Goal: Transaction & Acquisition: Book appointment/travel/reservation

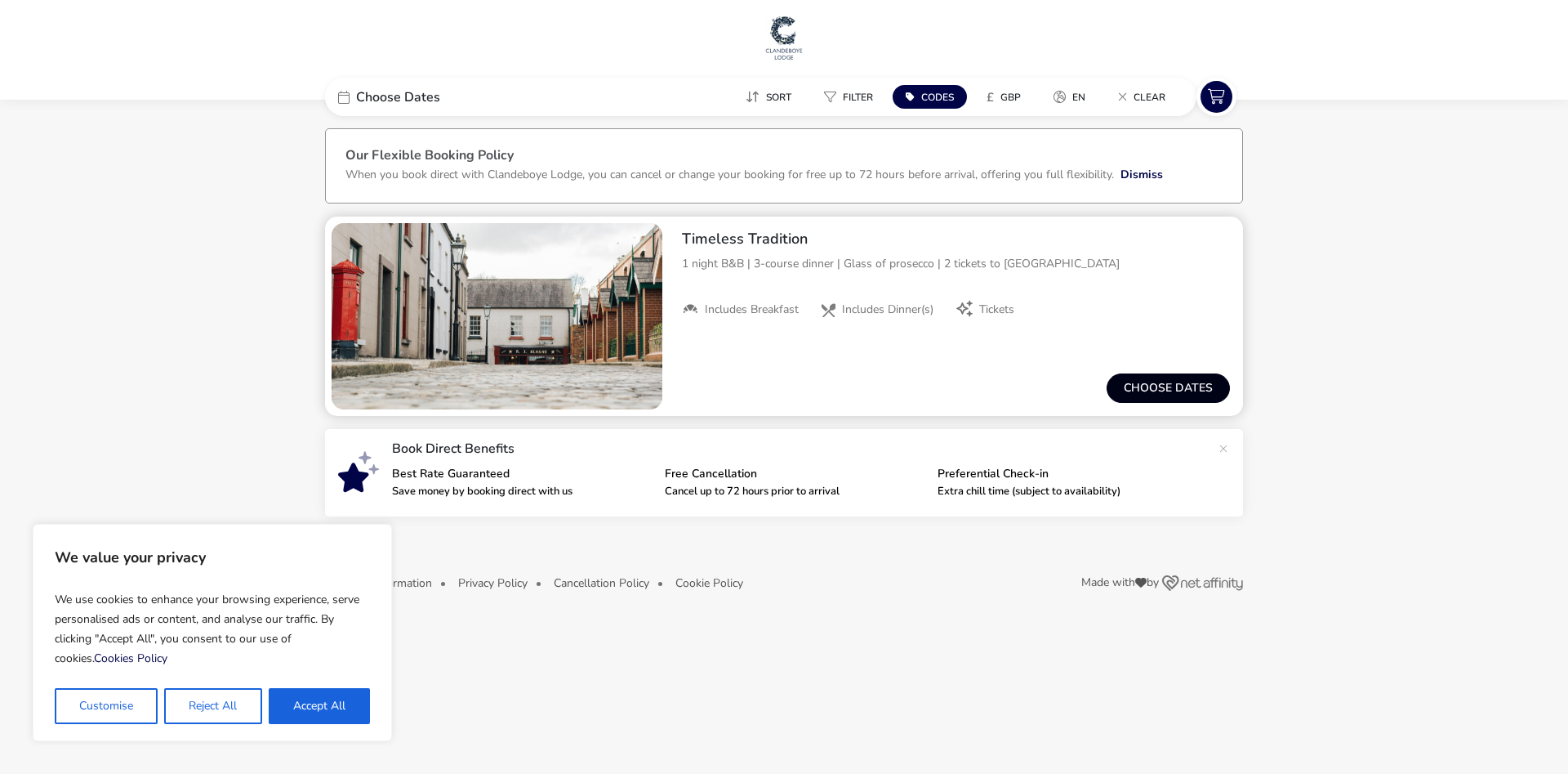
click at [1181, 388] on button "Choose dates" at bounding box center [1168, 388] width 123 height 29
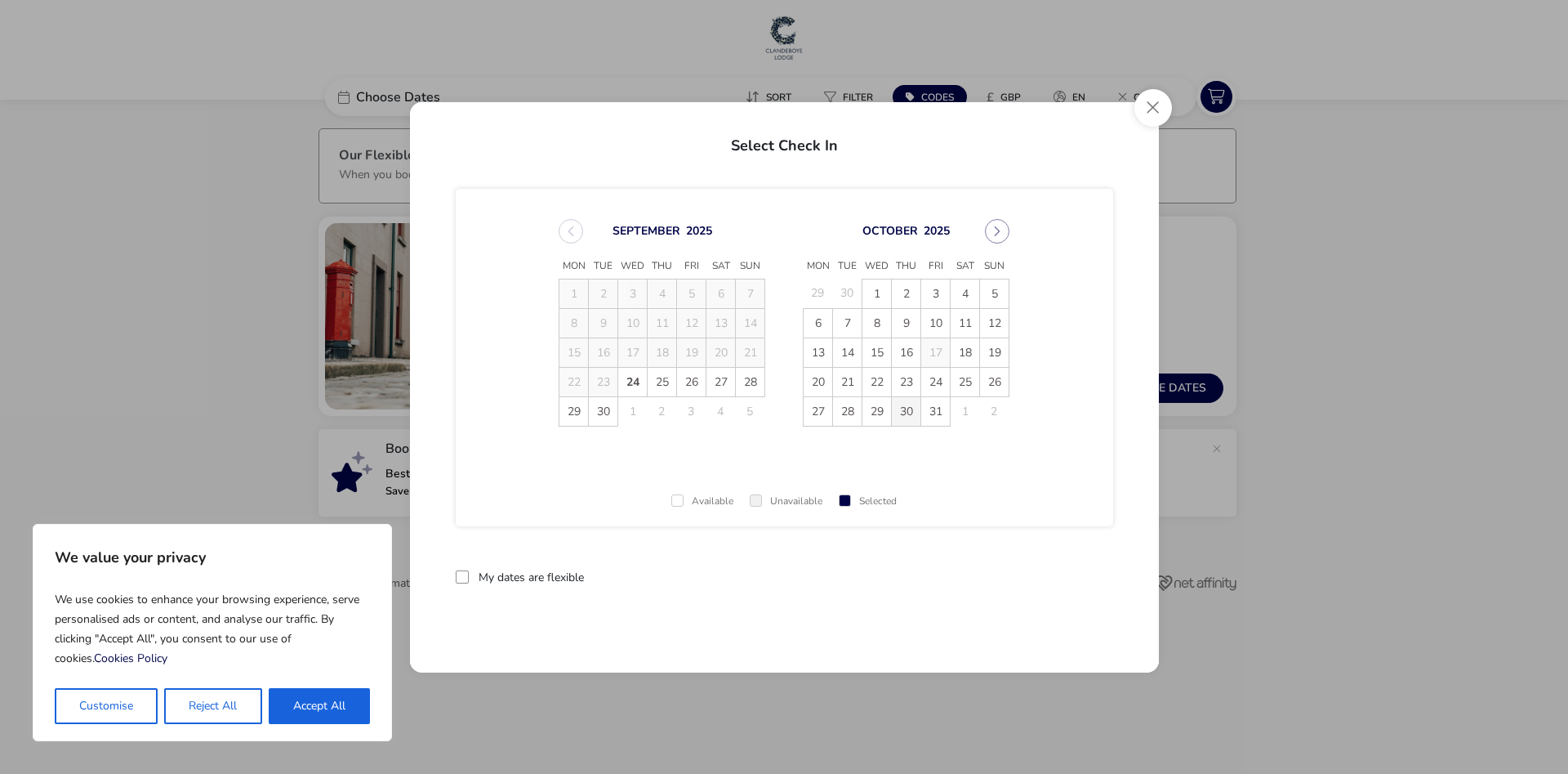
click at [906, 412] on span "30" at bounding box center [905, 411] width 29 height 29
click at [941, 414] on span "31" at bounding box center [935, 411] width 29 height 29
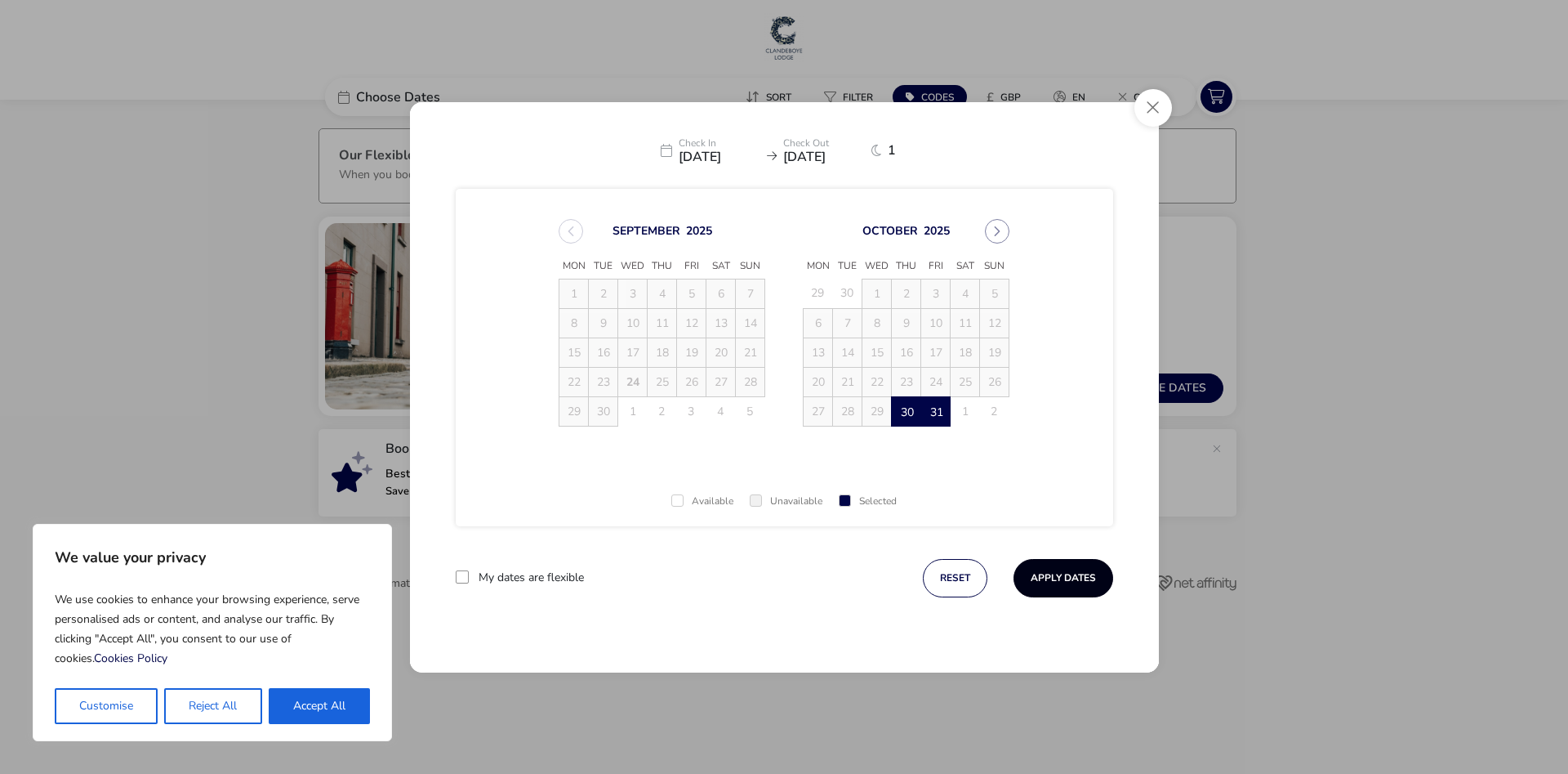
click at [1086, 578] on button "Apply Dates" at bounding box center [1063, 578] width 100 height 38
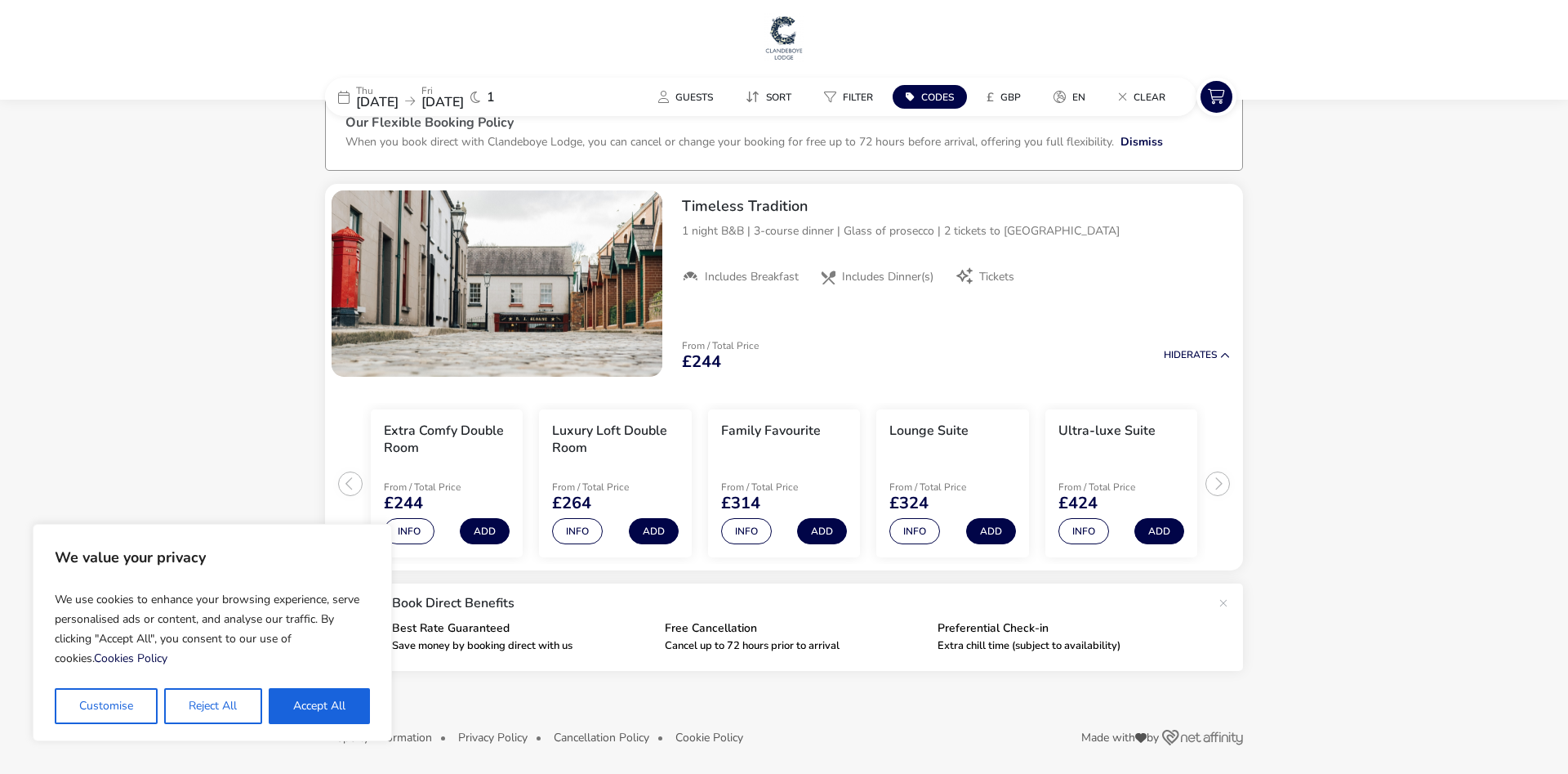
scroll to position [37, 0]
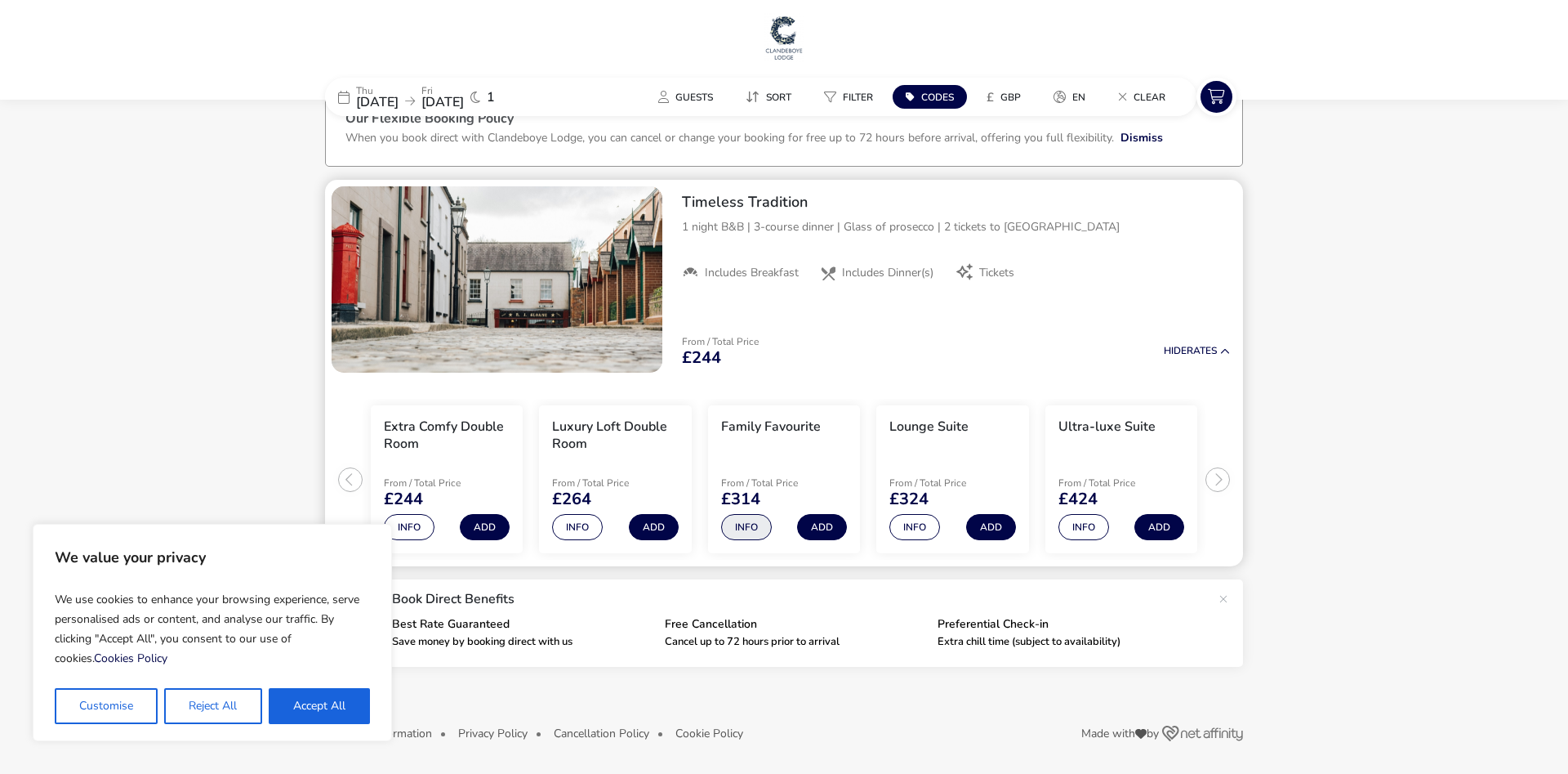
click at [743, 526] on button "Info" at bounding box center [747, 527] width 51 height 26
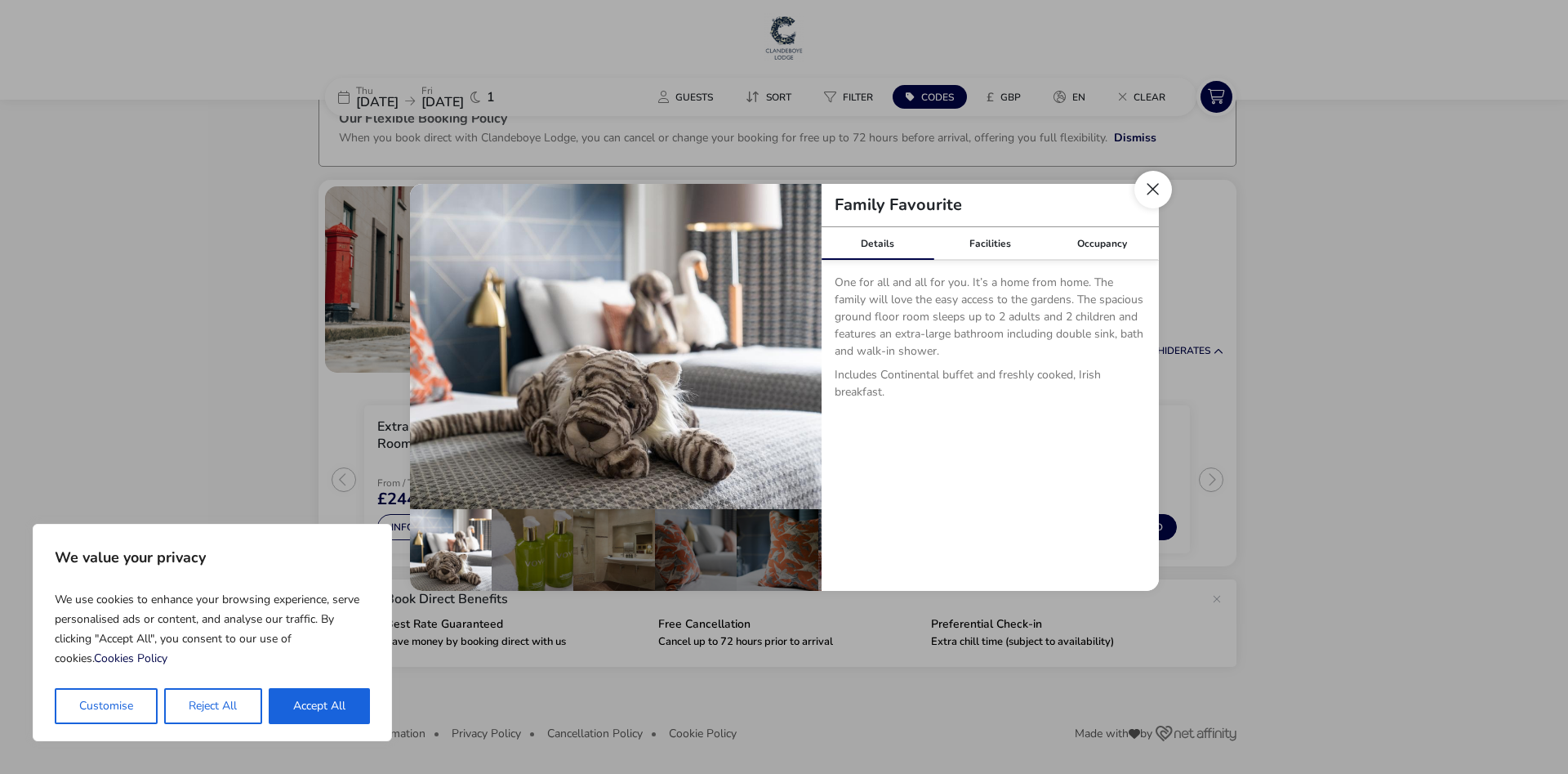
click at [1159, 189] on button "Close dialog" at bounding box center [1153, 190] width 38 height 38
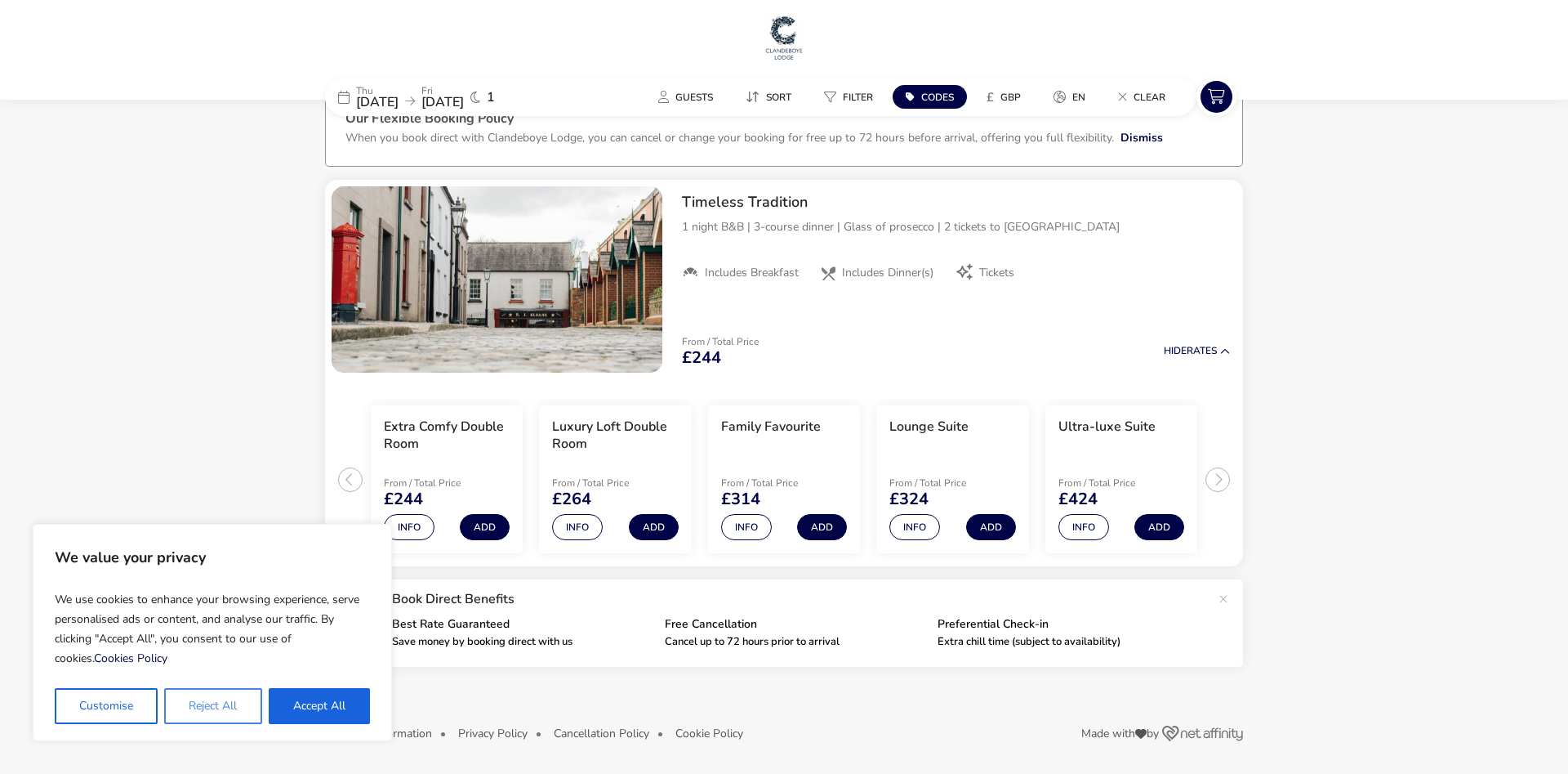
click at [199, 709] on button "Reject All" at bounding box center [212, 706] width 97 height 36
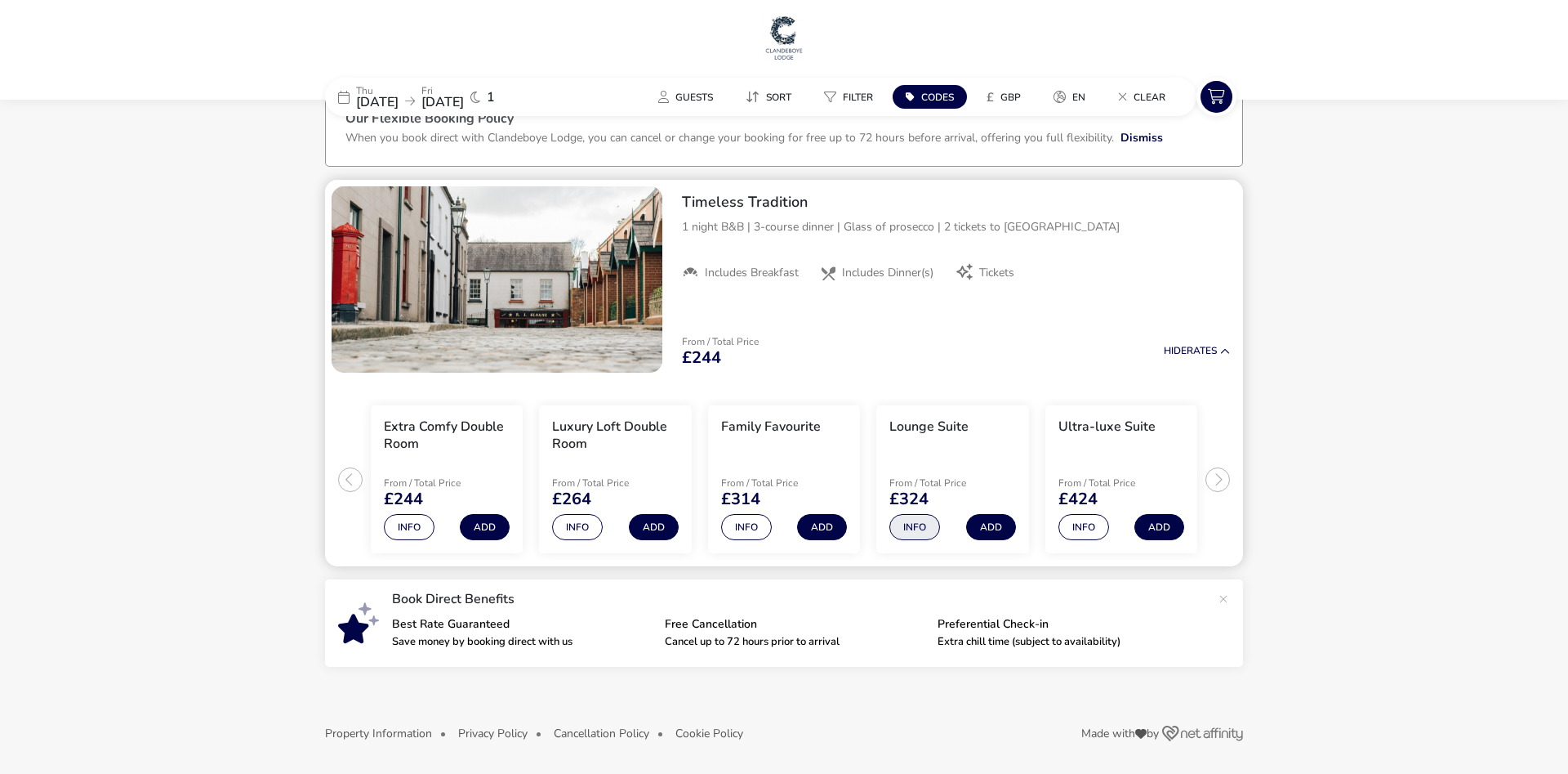
click at [907, 529] on button "Info" at bounding box center [914, 527] width 51 height 26
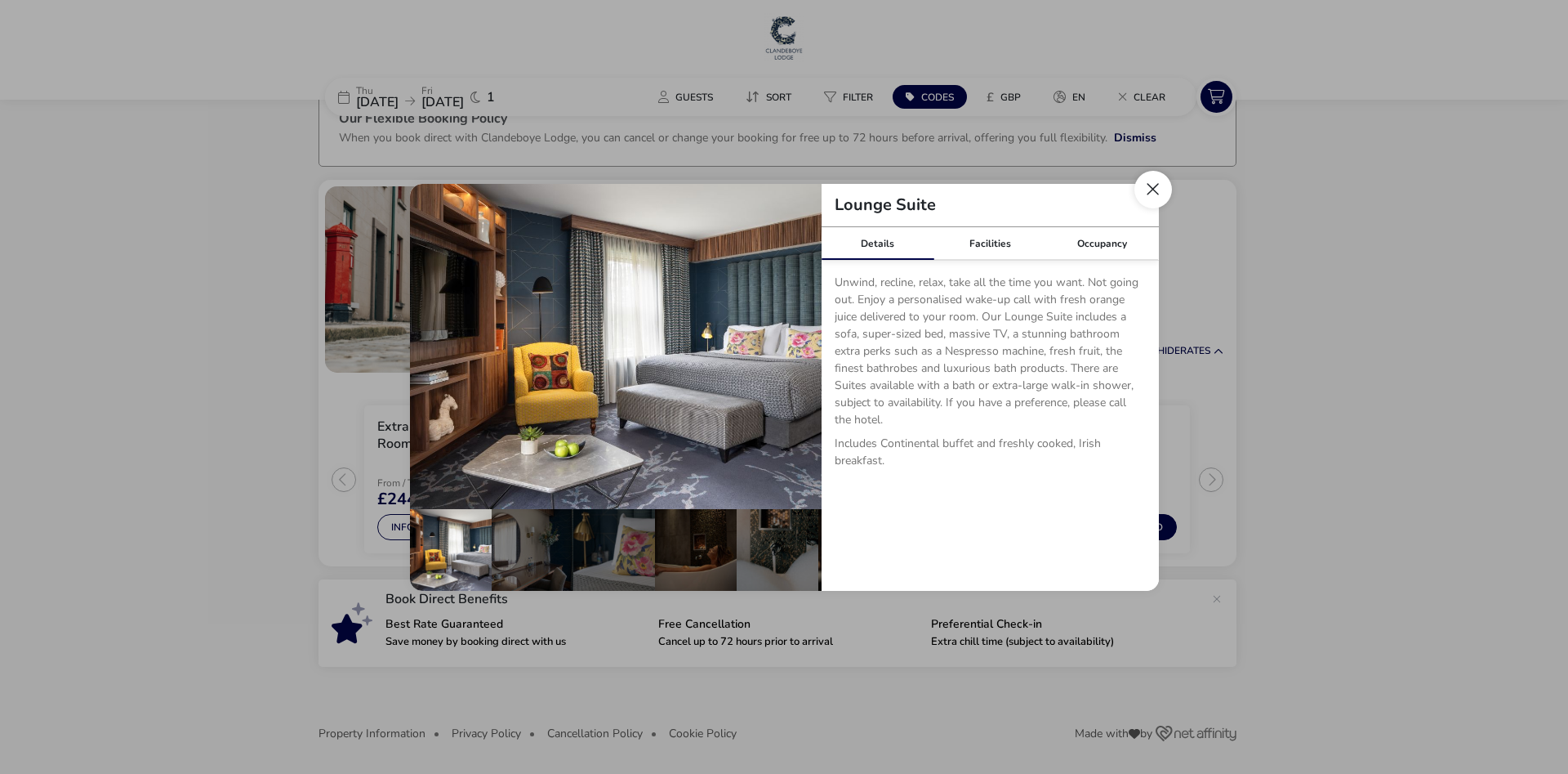
click at [1163, 190] on button "Close dialog" at bounding box center [1153, 190] width 38 height 38
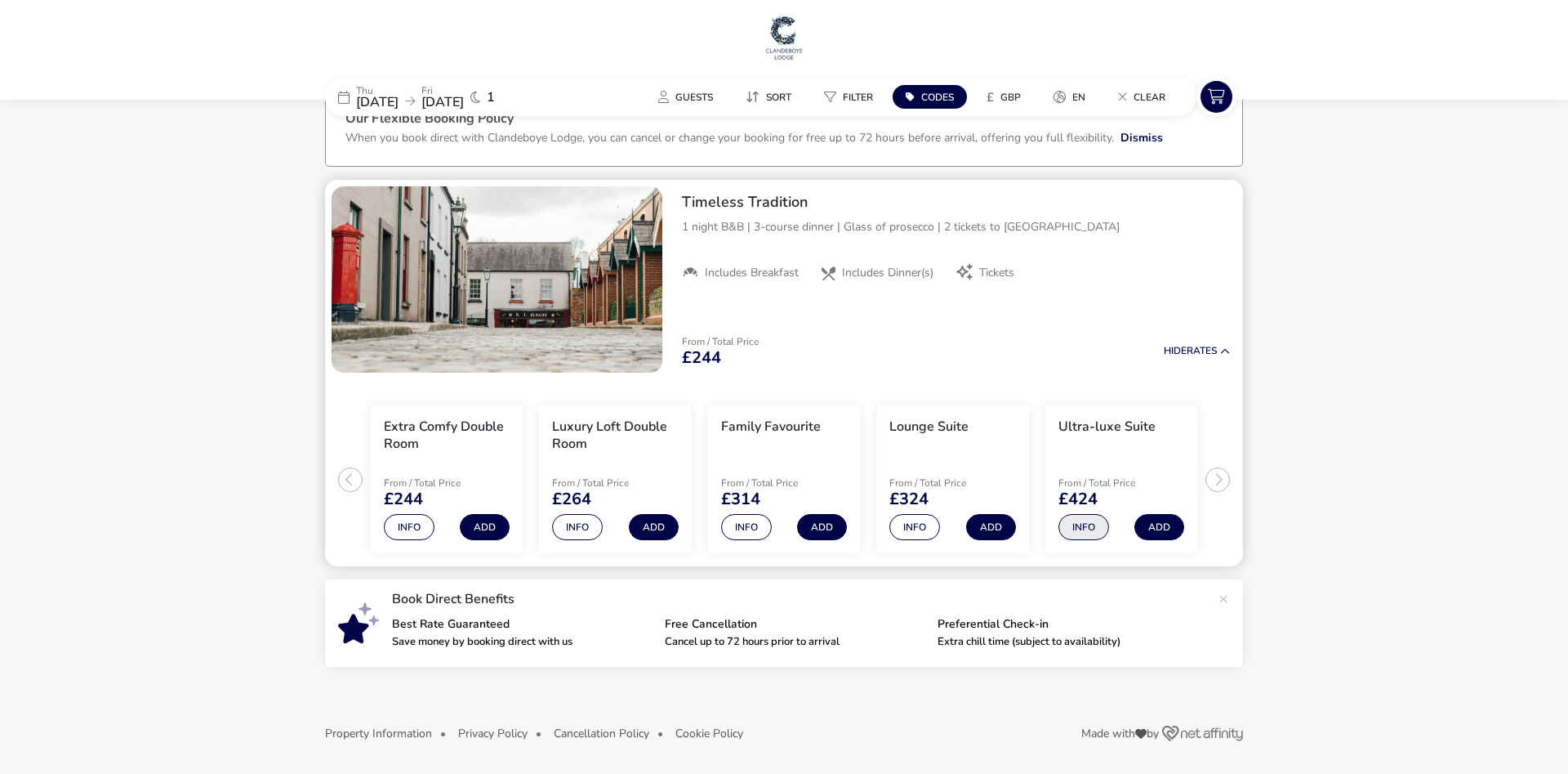
click at [1092, 521] on button "Info" at bounding box center [1083, 527] width 51 height 26
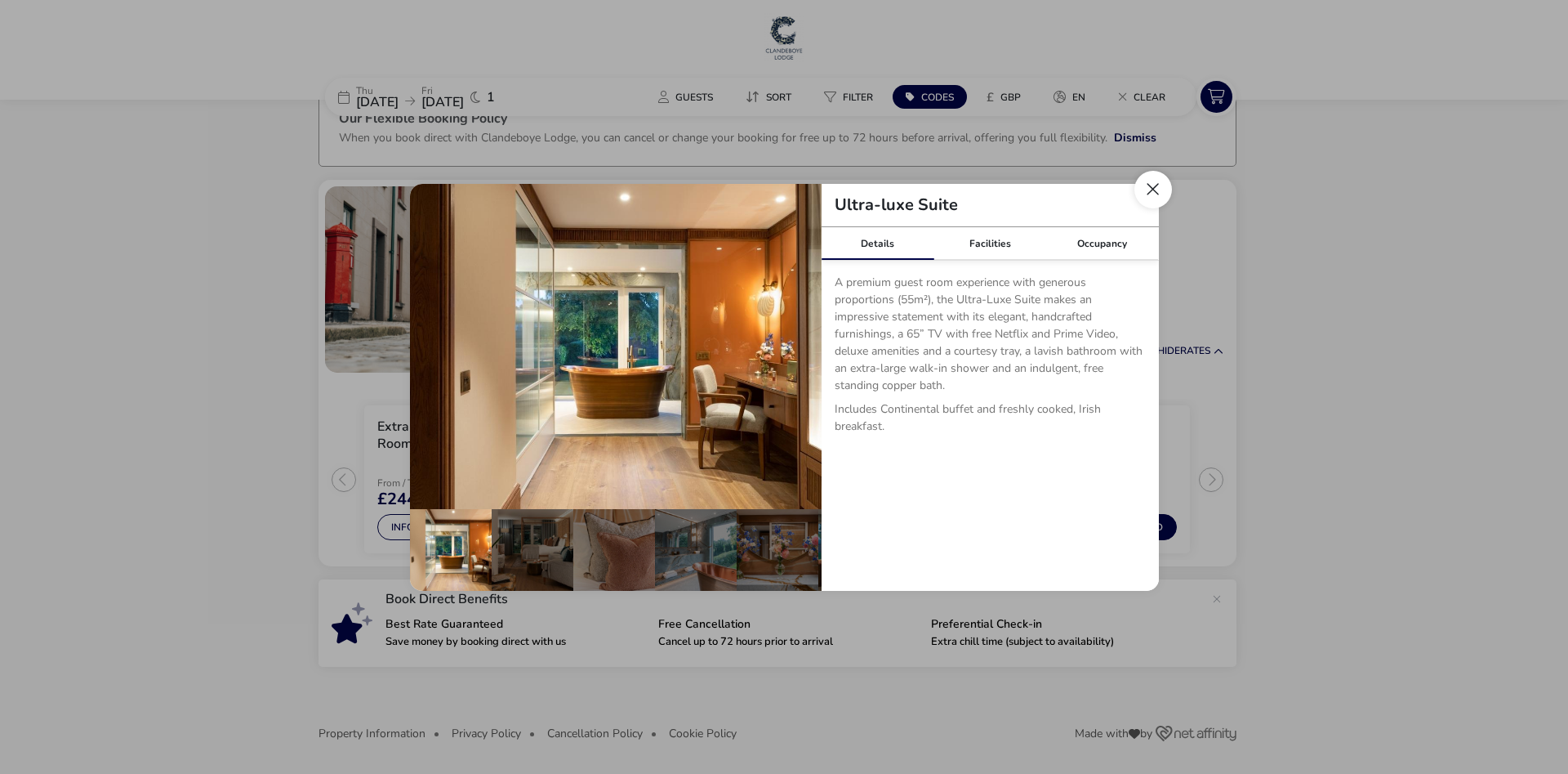
click at [1153, 191] on button "Close dialog" at bounding box center [1153, 190] width 38 height 38
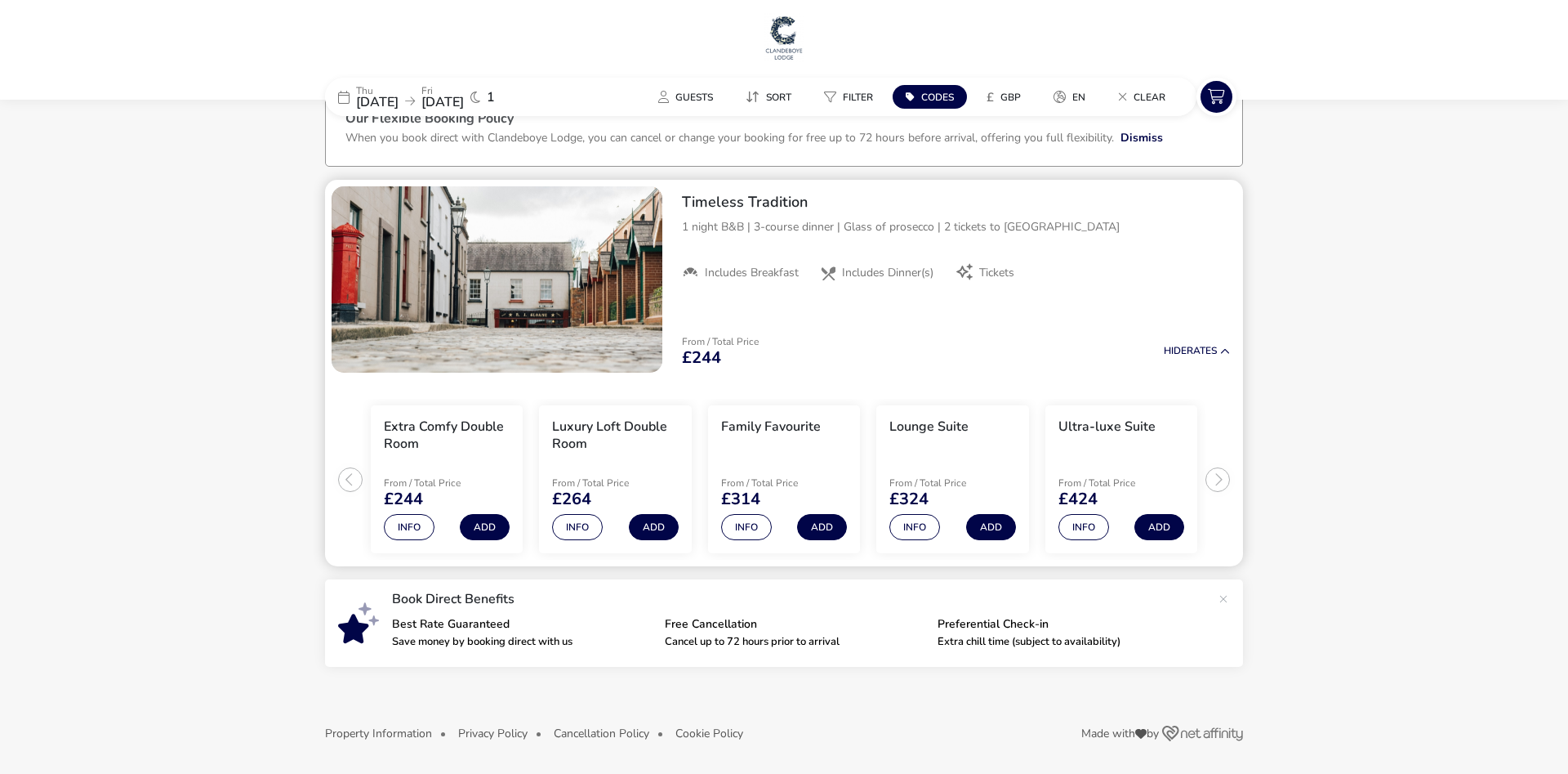
scroll to position [0, 0]
